Goal: Use online tool/utility: Utilize a website feature to perform a specific function

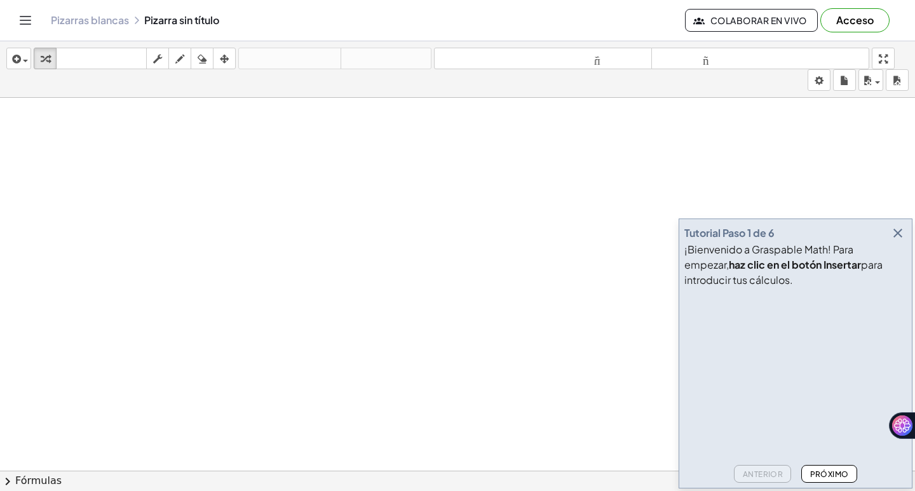
click at [892, 227] on icon "button" at bounding box center [897, 233] width 15 height 15
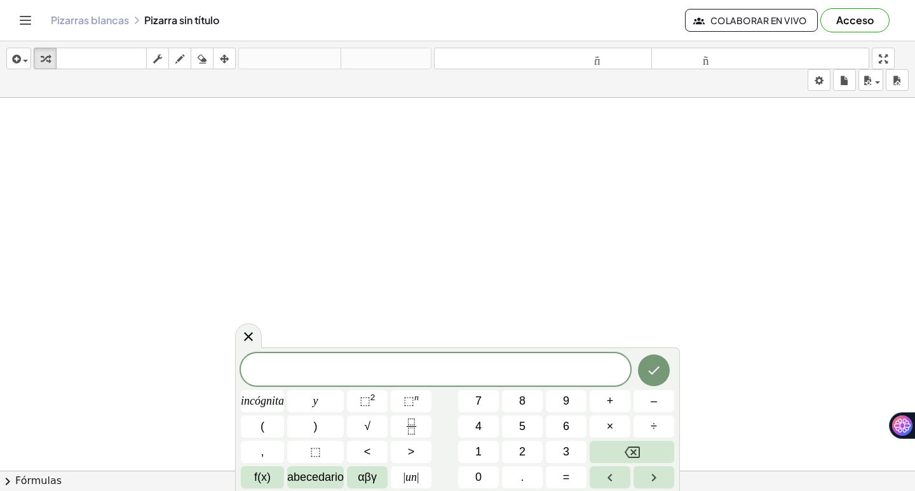
drag, startPoint x: 389, startPoint y: 150, endPoint x: 262, endPoint y: 179, distance: 129.8
drag, startPoint x: 262, startPoint y: 179, endPoint x: 176, endPoint y: 188, distance: 86.9
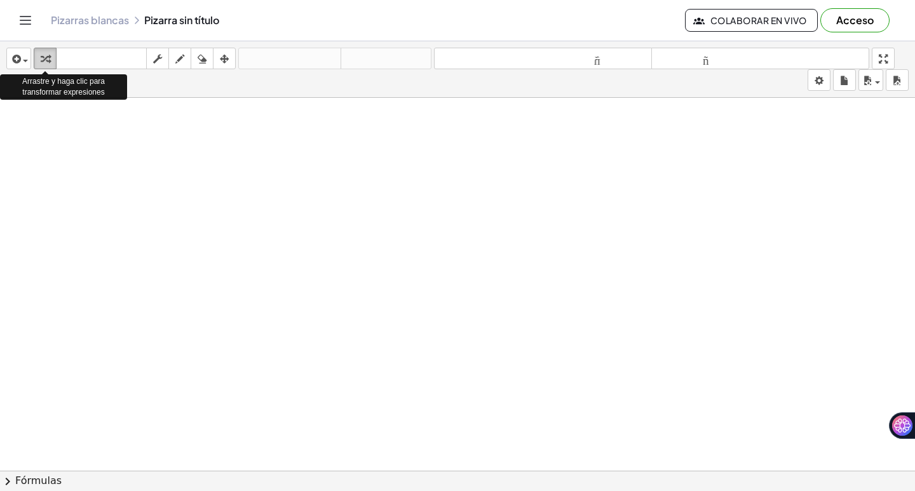
click at [50, 61] on div "button" at bounding box center [45, 58] width 17 height 15
click at [65, 19] on font "Pizarras blancas" at bounding box center [90, 19] width 78 height 13
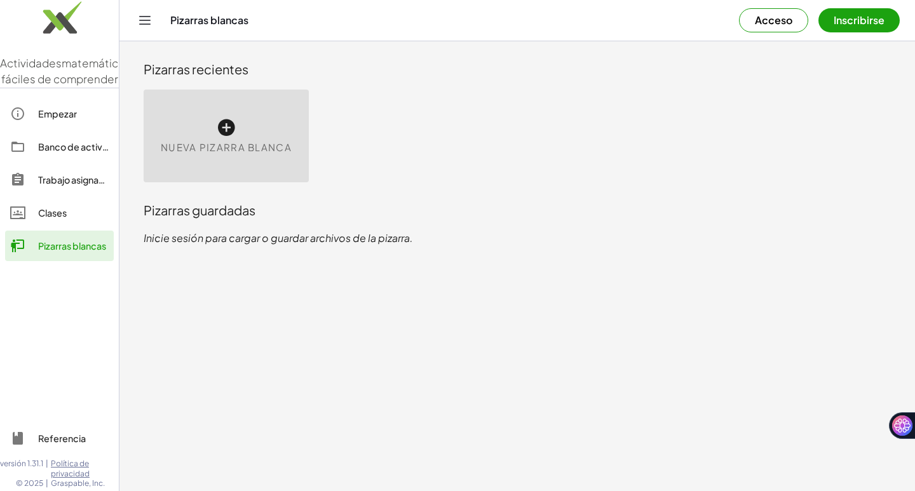
click at [184, 149] on font "Nueva pizarra blanca" at bounding box center [226, 147] width 131 height 12
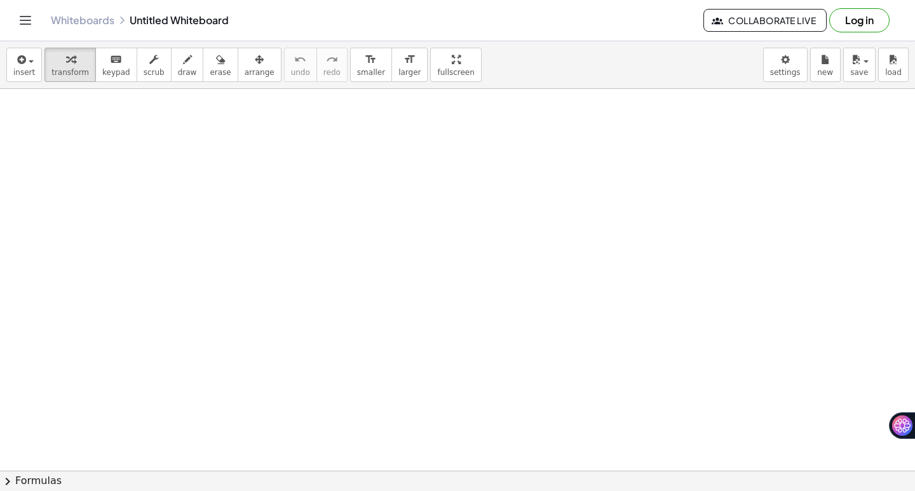
click at [226, 124] on div at bounding box center [457, 471] width 915 height 764
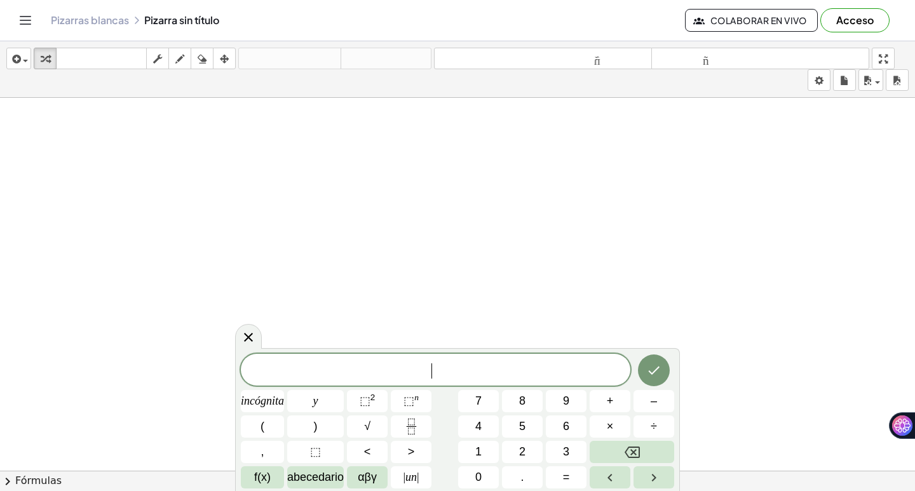
click at [132, 118] on div at bounding box center [457, 480] width 915 height 764
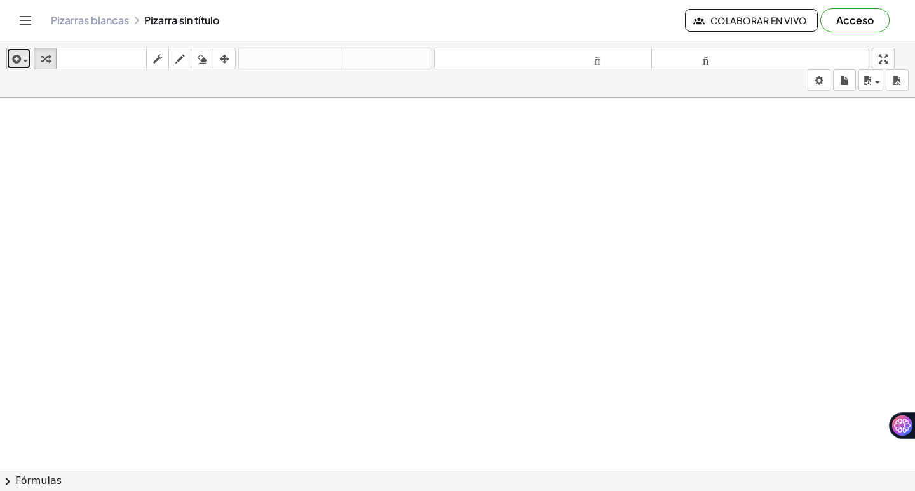
click at [29, 53] on button "insertar" at bounding box center [18, 59] width 25 height 22
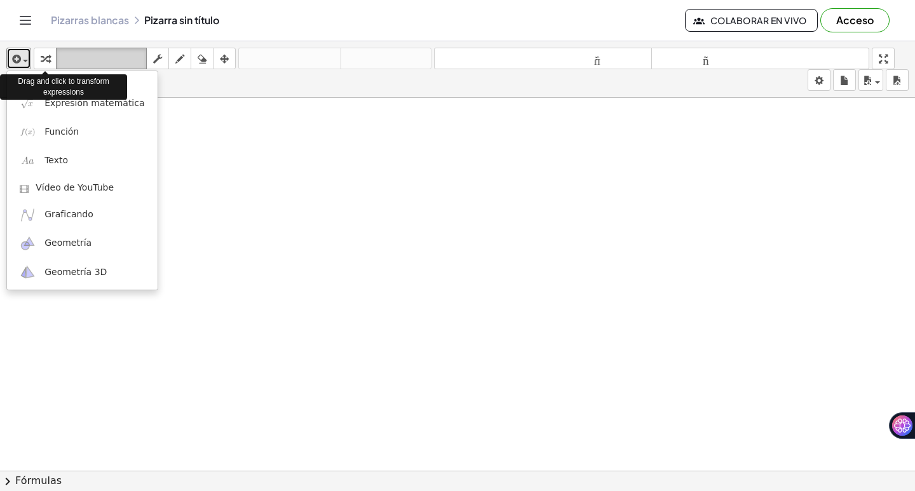
click at [116, 57] on font "teclado" at bounding box center [101, 59] width 85 height 12
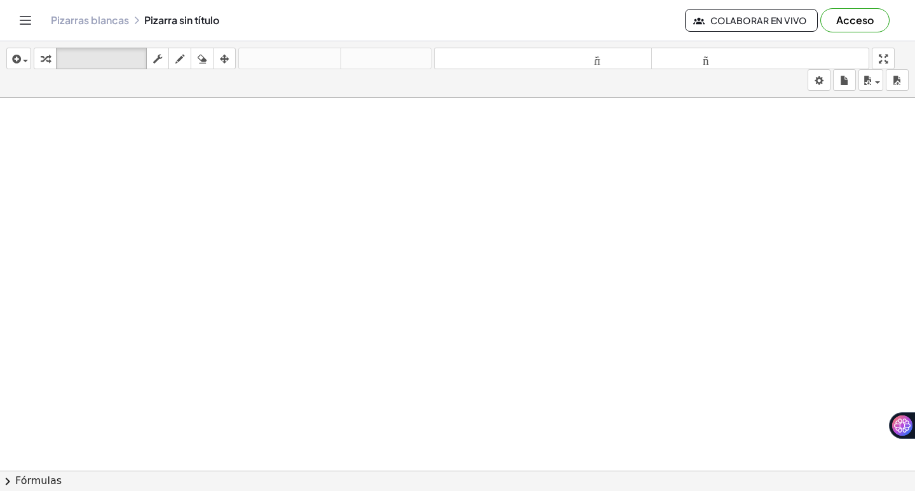
drag, startPoint x: 395, startPoint y: 157, endPoint x: 648, endPoint y: 123, distance: 255.2
click at [648, 123] on div at bounding box center [457, 480] width 915 height 764
drag, startPoint x: 885, startPoint y: 64, endPoint x: 885, endPoint y: 119, distance: 55.3
click at [885, 119] on div "insertar Seleccione uno: Expresión matemática Función Texto Vídeo de YouTube Gr…" at bounding box center [457, 266] width 915 height 450
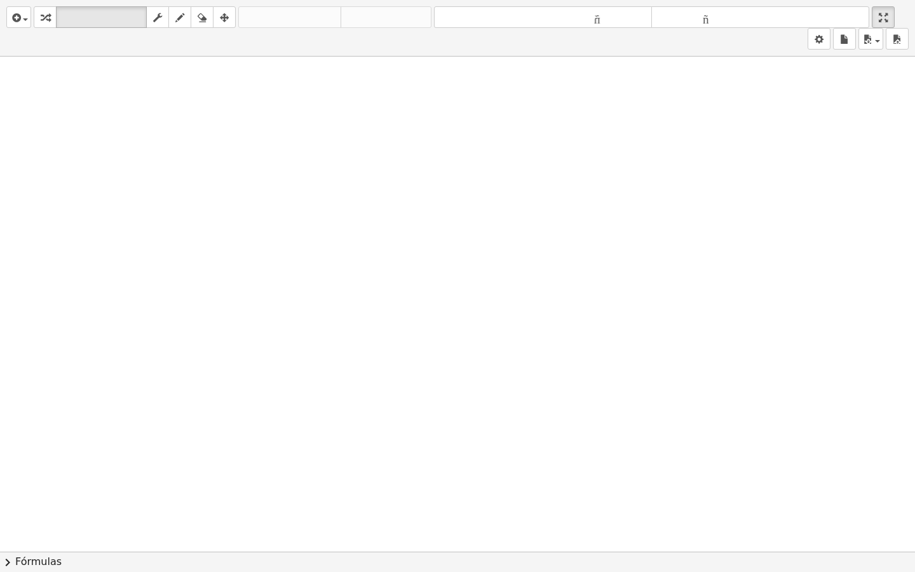
click at [887, 0] on html "Actividades matemáticas fáciles de comprender Empezar Banco de actividades Trab…" at bounding box center [457, 286] width 915 height 572
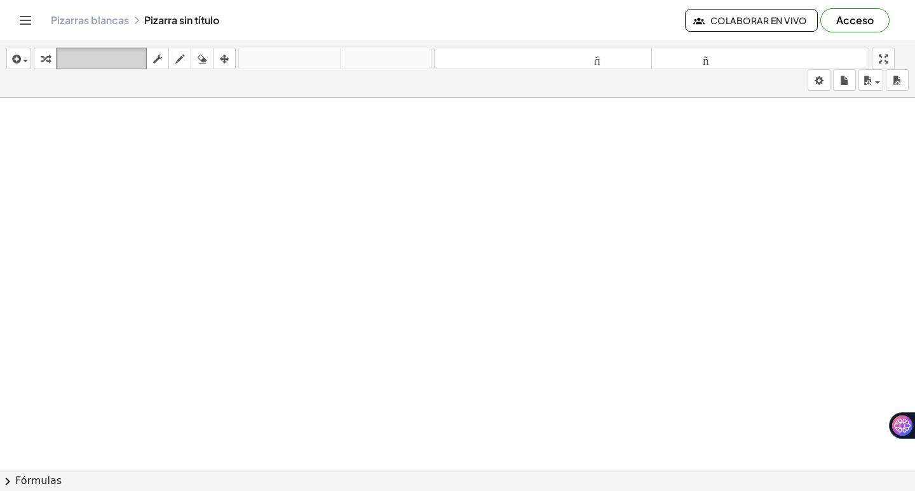
click at [138, 53] on font "teclado" at bounding box center [101, 59] width 85 height 12
click at [177, 55] on icon "button" at bounding box center [179, 58] width 9 height 15
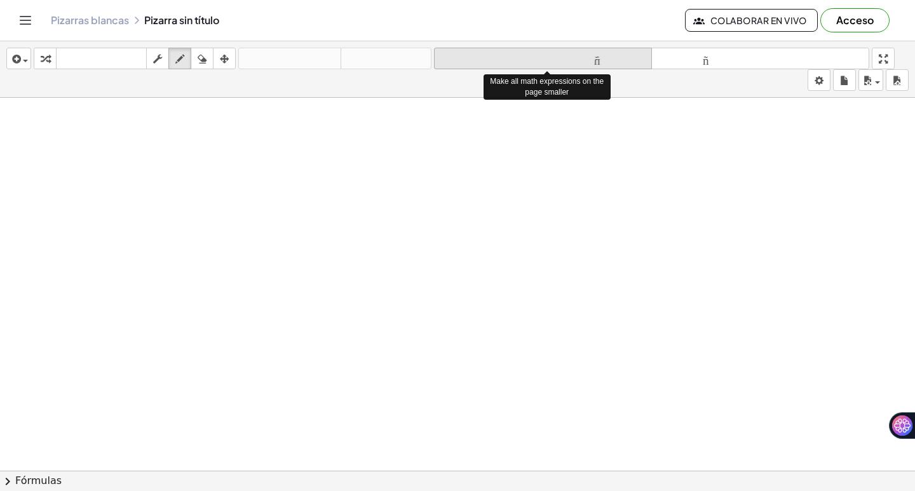
click at [567, 67] on button "tamaño_del_formato menor" at bounding box center [543, 59] width 218 height 22
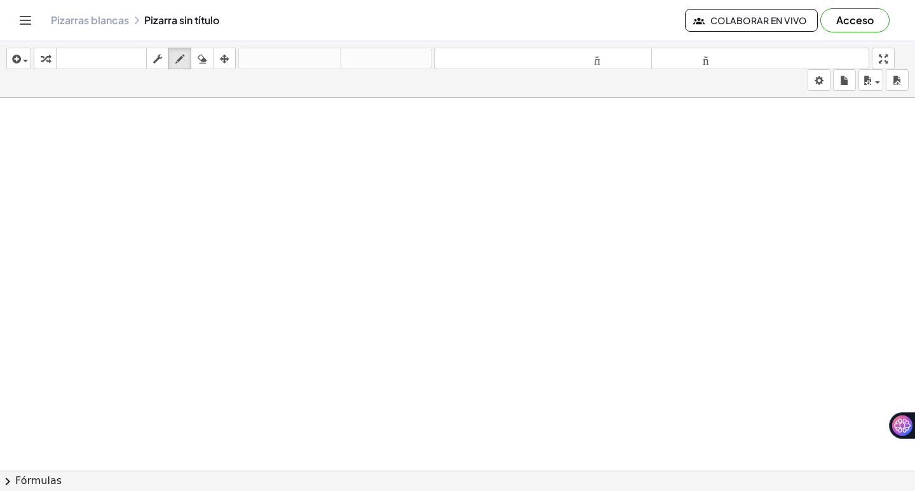
click at [143, 21] on div "Pizarras blancas Pizarra sin título" at bounding box center [368, 20] width 634 height 13
click at [140, 19] on icon at bounding box center [137, 20] width 10 height 10
click at [140, 18] on icon at bounding box center [137, 20] width 10 height 10
click at [136, 19] on icon at bounding box center [137, 20] width 10 height 10
click at [128, 24] on font "Pizarras blancas" at bounding box center [90, 19] width 78 height 13
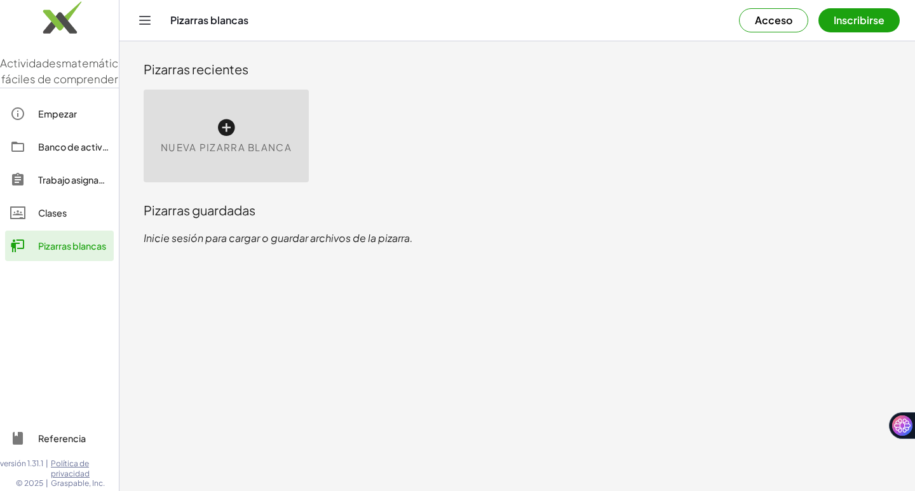
click at [220, 145] on font "Nueva pizarra blanca" at bounding box center [226, 147] width 131 height 12
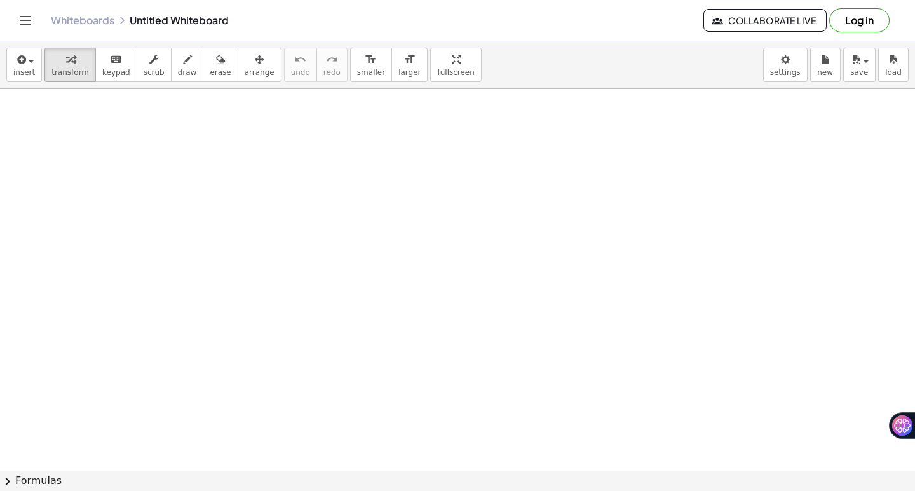
click at [231, 119] on div at bounding box center [457, 471] width 915 height 764
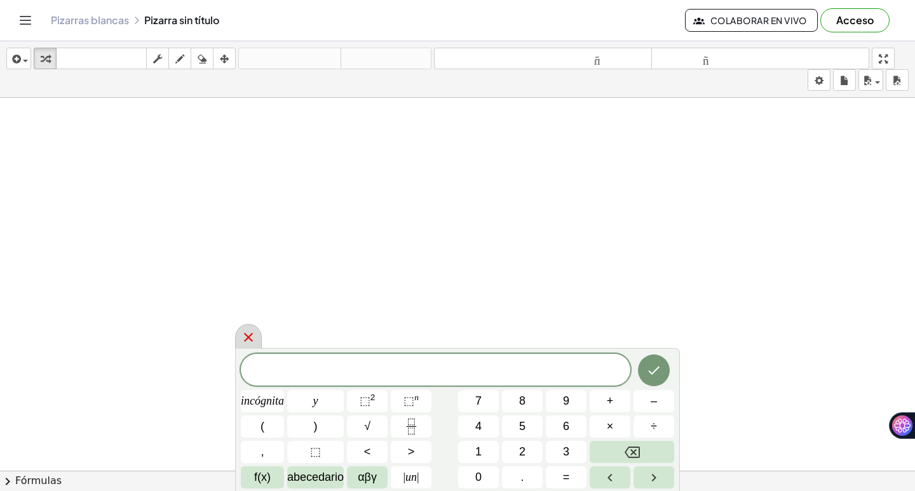
click at [242, 330] on icon at bounding box center [248, 337] width 15 height 15
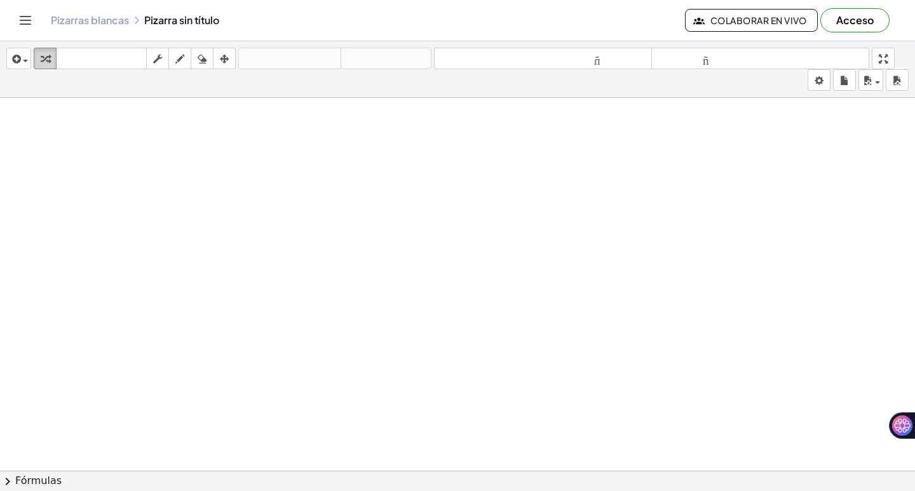
click at [45, 57] on icon "button" at bounding box center [45, 58] width 9 height 15
click at [25, 64] on div "button" at bounding box center [19, 58] width 18 height 15
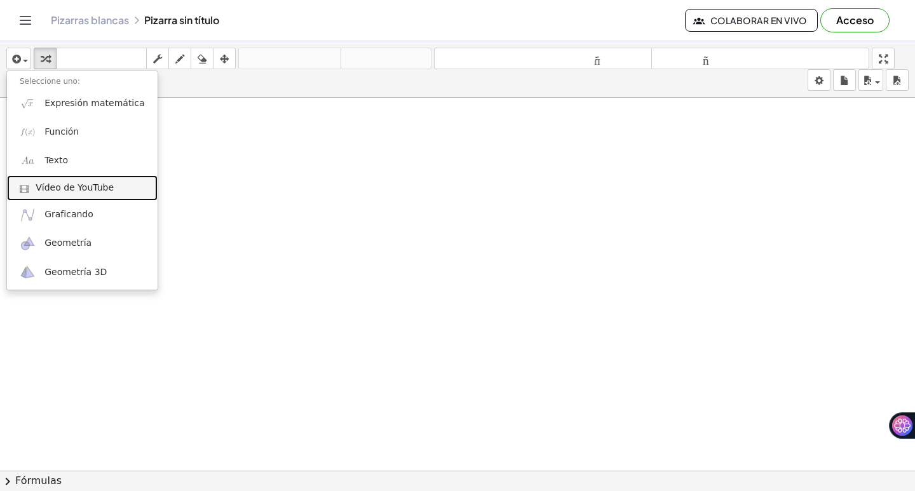
click at [82, 184] on font "Vídeo de YouTube" at bounding box center [75, 187] width 78 height 10
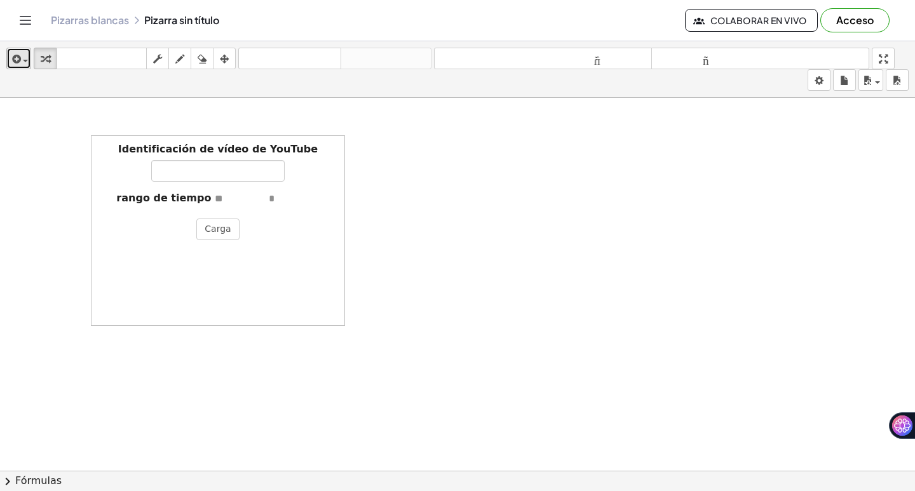
click at [25, 56] on div "button" at bounding box center [19, 58] width 18 height 15
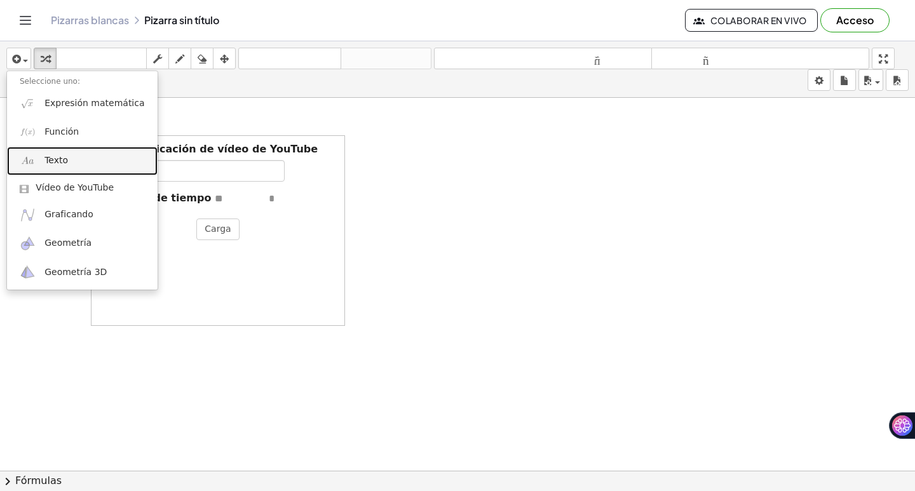
click at [60, 155] on font "Texto" at bounding box center [56, 160] width 24 height 10
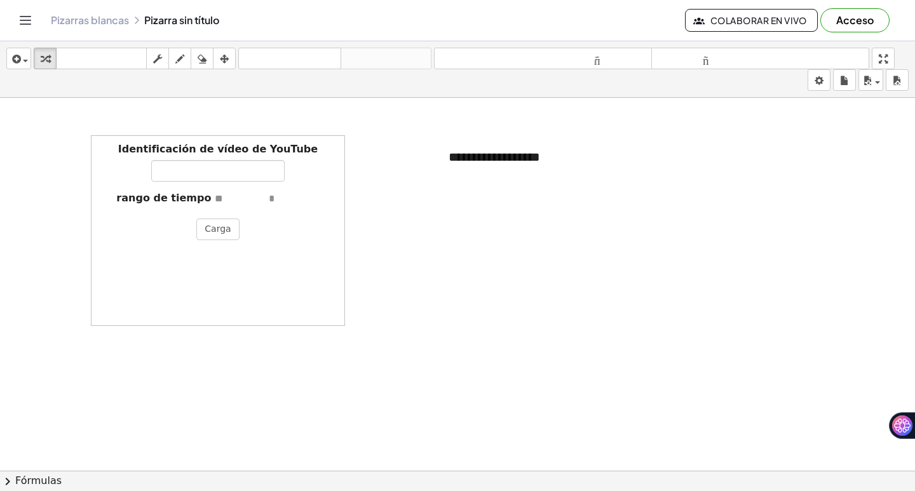
drag, startPoint x: 426, startPoint y: 164, endPoint x: 539, endPoint y: 152, distance: 113.1
click at [443, 161] on div "**********" at bounding box center [457, 480] width 915 height 764
drag, startPoint x: 539, startPoint y: 152, endPoint x: 523, endPoint y: 153, distance: 15.9
click at [535, 152] on font "**********" at bounding box center [495, 157] width 92 height 13
click at [278, 175] on input "Identificación de vídeo de YouTube" at bounding box center [217, 171] width 133 height 22
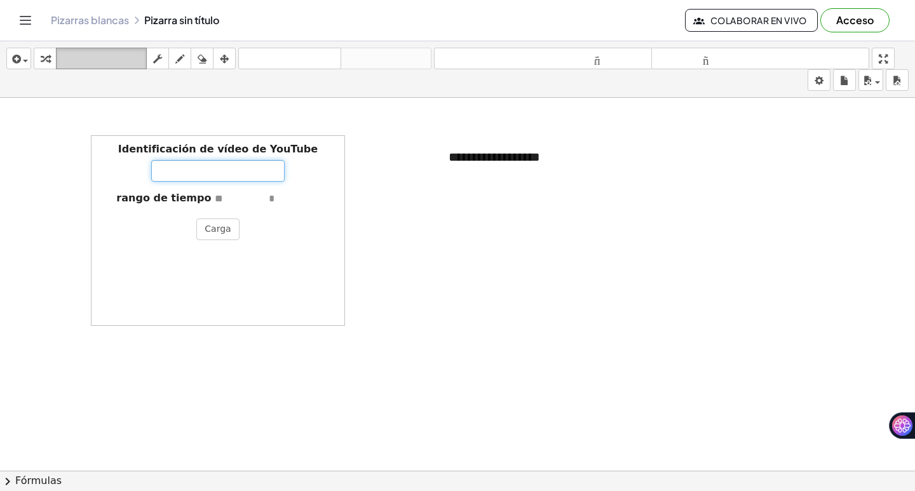
click at [138, 62] on font "teclado" at bounding box center [101, 59] width 85 height 12
click at [152, 60] on div "button" at bounding box center [157, 58] width 17 height 15
click at [184, 56] on icon "button" at bounding box center [179, 58] width 9 height 15
click at [226, 56] on icon "button" at bounding box center [224, 58] width 9 height 15
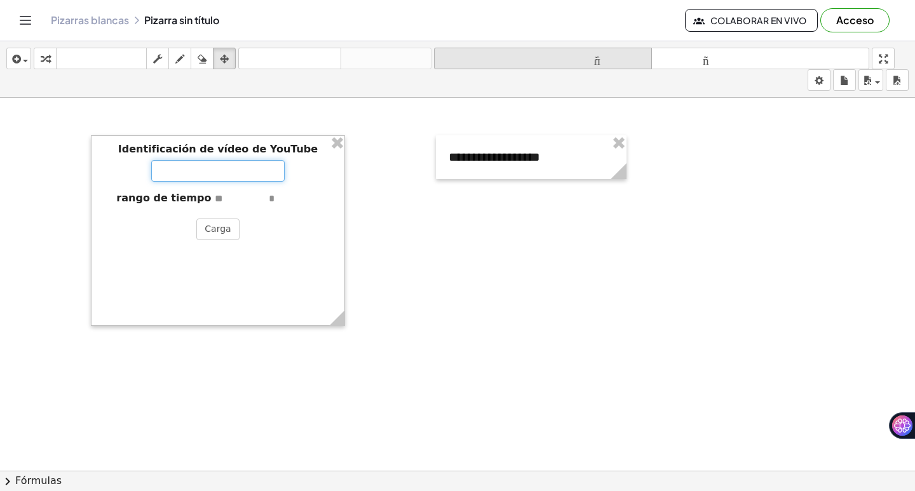
click at [555, 58] on font "tamaño_del_formato" at bounding box center [543, 59] width 212 height 12
click at [904, 116] on div "**********" at bounding box center [457, 266] width 915 height 450
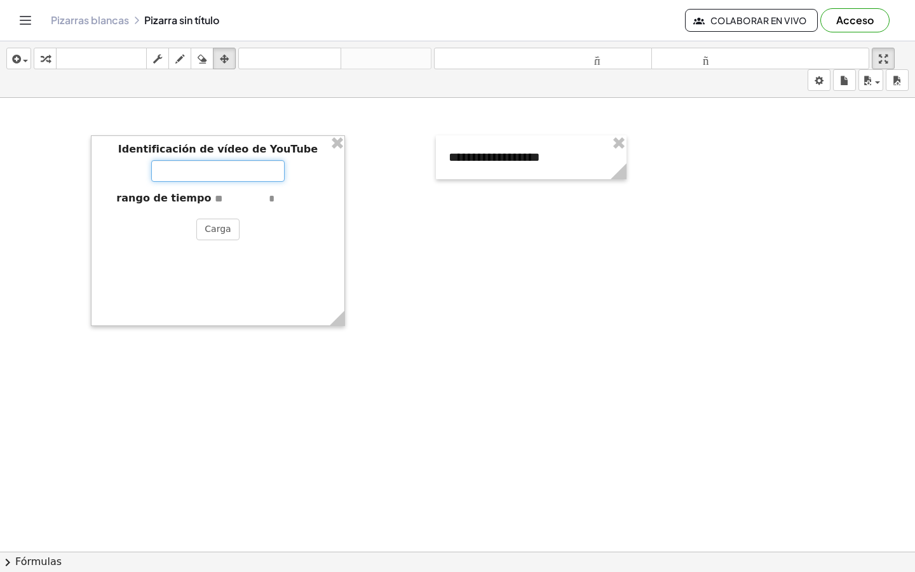
drag, startPoint x: 891, startPoint y: 10, endPoint x: 891, endPoint y: -45, distance: 55.3
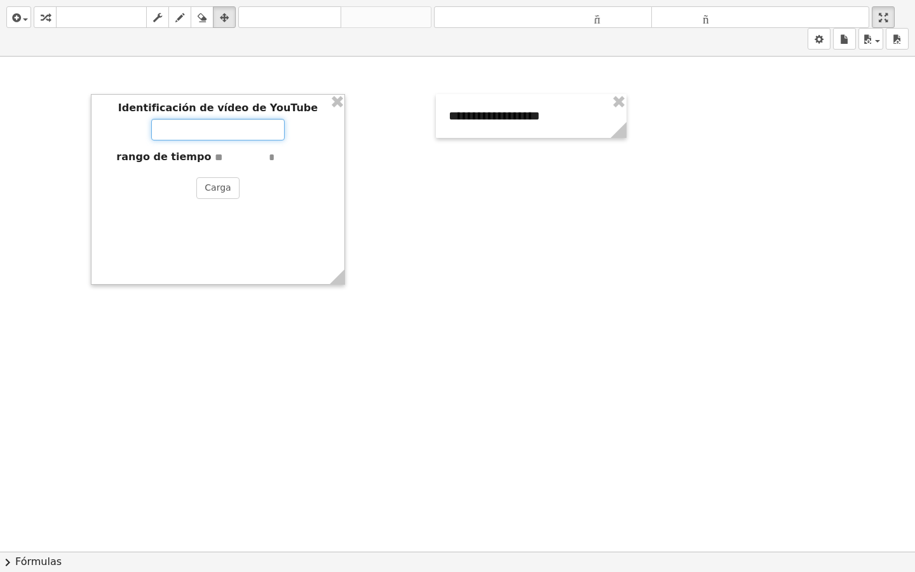
click at [891, 0] on html "**********" at bounding box center [457, 286] width 915 height 572
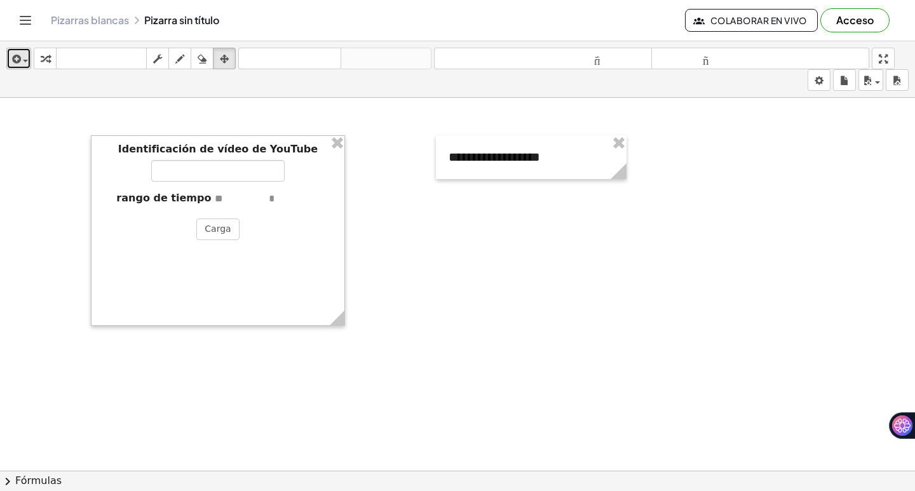
click at [18, 65] on icon "button" at bounding box center [15, 58] width 11 height 15
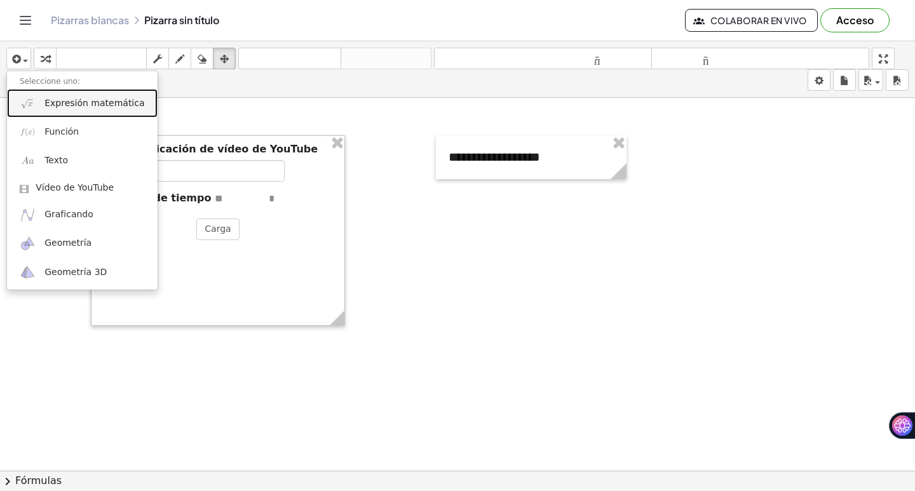
click at [51, 99] on font "Expresión matemática" at bounding box center [94, 103] width 100 height 10
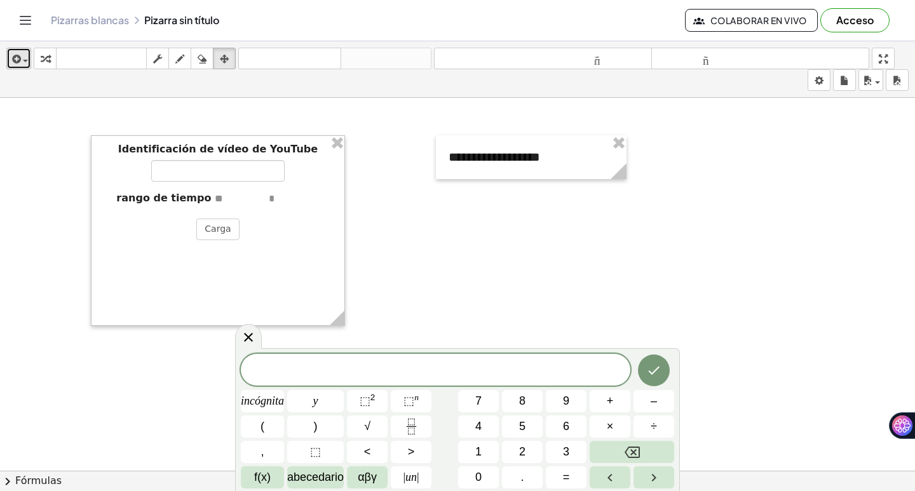
click at [22, 56] on span "button" at bounding box center [22, 60] width 3 height 9
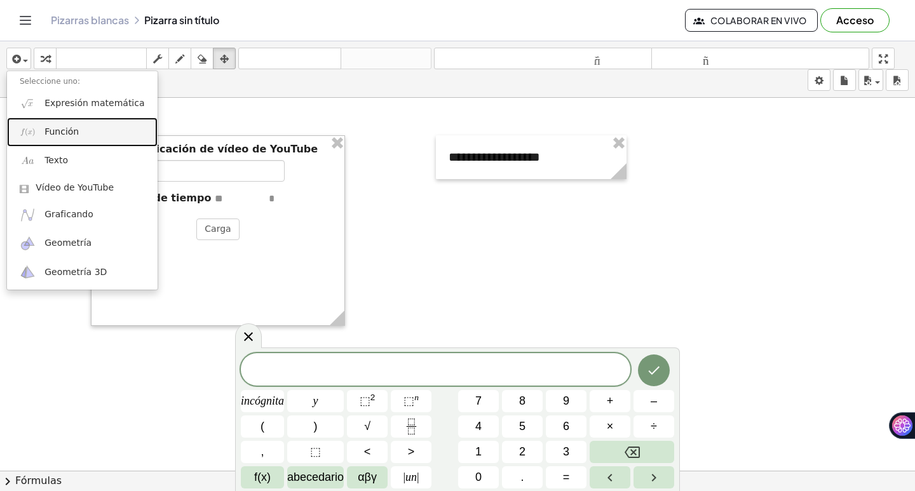
click at [41, 130] on link "Función" at bounding box center [82, 132] width 151 height 29
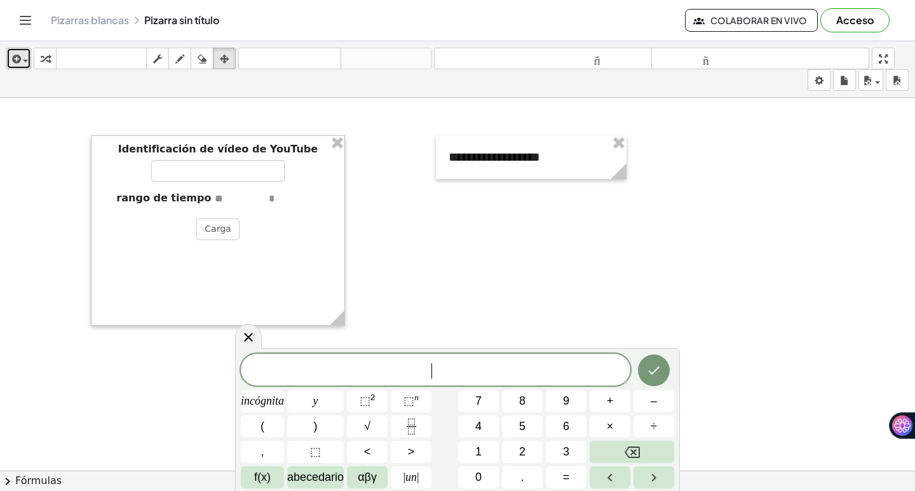
click at [27, 53] on div "button" at bounding box center [19, 58] width 18 height 15
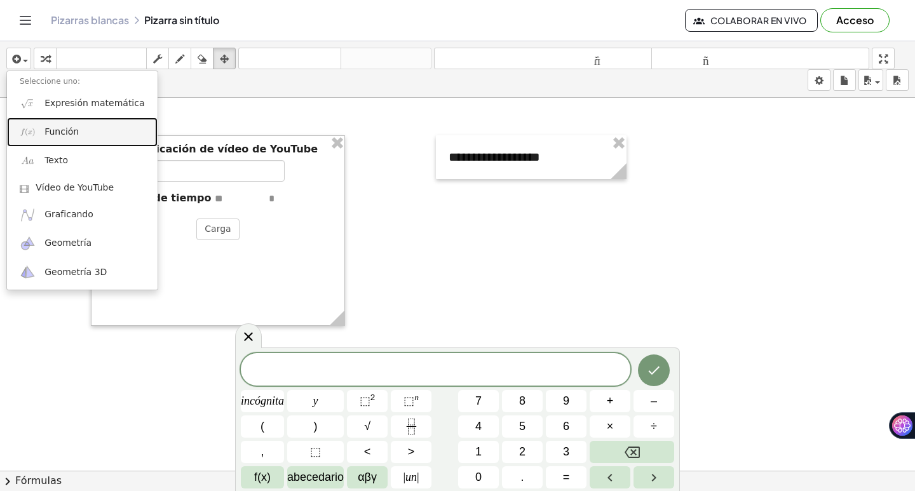
click at [60, 140] on link "Función" at bounding box center [82, 132] width 151 height 29
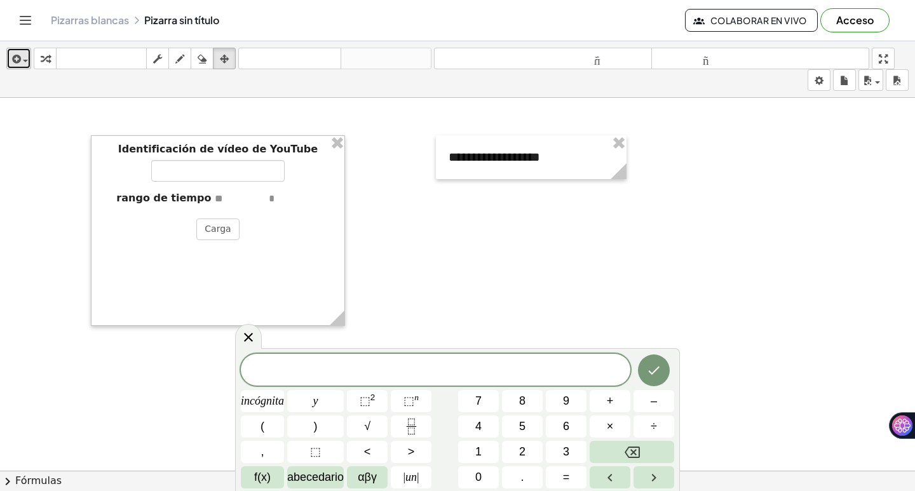
click at [22, 57] on span "button" at bounding box center [22, 60] width 3 height 9
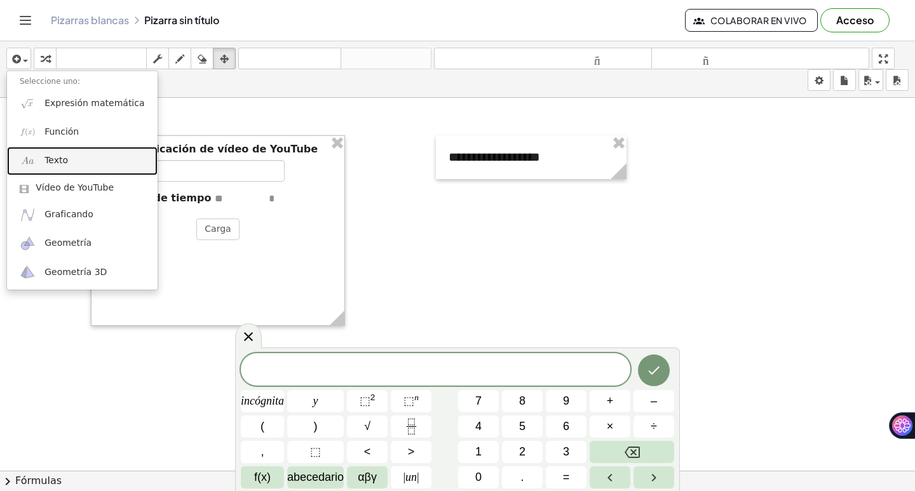
click at [77, 156] on link "Texto" at bounding box center [82, 161] width 151 height 29
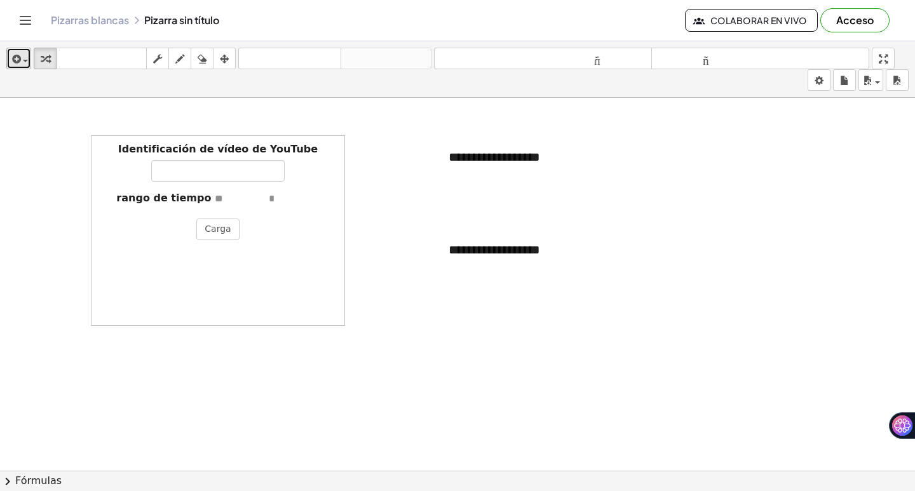
click at [24, 55] on div "button" at bounding box center [19, 58] width 18 height 15
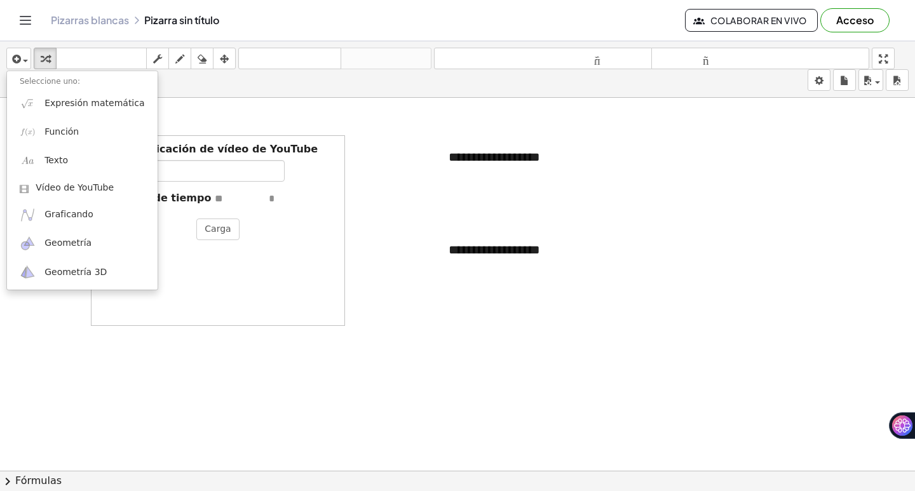
click at [73, 24] on font "Pizarras blancas" at bounding box center [90, 19] width 78 height 13
